Goal: Task Accomplishment & Management: Manage account settings

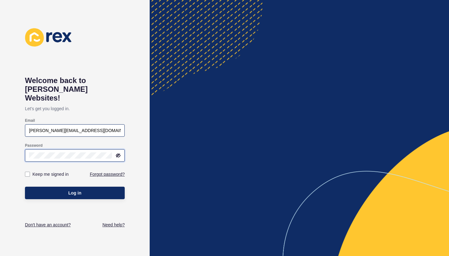
click at [75, 186] on button "Log in" at bounding box center [75, 192] width 100 height 12
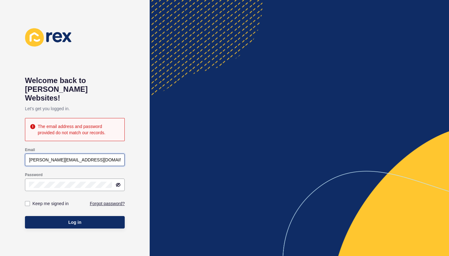
click at [59, 156] on input "[PERSON_NAME][EMAIL_ADDRESS][DOMAIN_NAME]" at bounding box center [75, 159] width 92 height 6
click at [60, 156] on input "[PERSON_NAME][EMAIL_ADDRESS][DOMAIN_NAME]" at bounding box center [75, 159] width 92 height 6
click at [71, 156] on input "[PERSON_NAME][EMAIL_ADDRESS][DOMAIN_NAME]" at bounding box center [75, 159] width 92 height 6
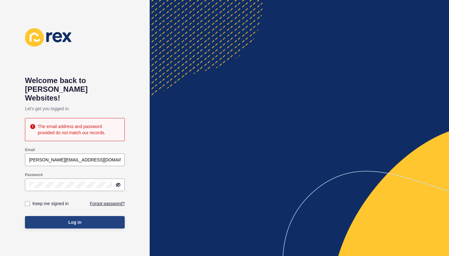
click at [72, 216] on button "Log in" at bounding box center [75, 222] width 100 height 12
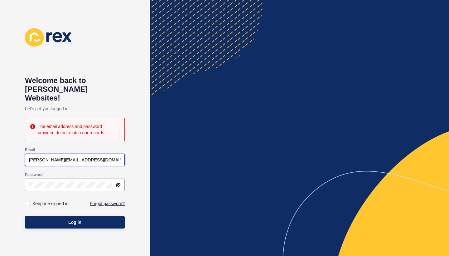
click at [86, 156] on input "[PERSON_NAME][EMAIL_ADDRESS][DOMAIN_NAME]" at bounding box center [75, 159] width 92 height 6
drag, startPoint x: 60, startPoint y: 152, endPoint x: 55, endPoint y: 152, distance: 4.7
click at [55, 156] on input "[PERSON_NAME][EMAIL_ADDRESS][DOMAIN_NAME]" at bounding box center [75, 159] width 92 height 6
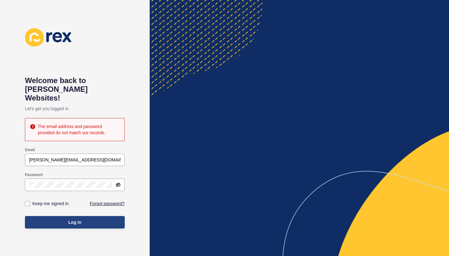
click at [64, 216] on button "Log in" at bounding box center [75, 222] width 100 height 12
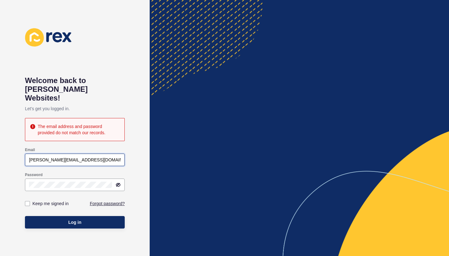
click at [99, 156] on input "[PERSON_NAME][EMAIL_ADDRESS][DOMAIN_NAME]" at bounding box center [75, 159] width 92 height 6
type input "[PERSON_NAME][EMAIL_ADDRESS][DOMAIN_NAME]"
click at [75, 216] on button "Log in" at bounding box center [75, 222] width 100 height 12
